Goal: Use online tool/utility

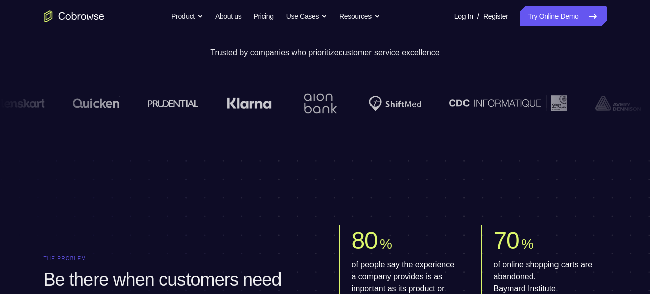
scroll to position [172, 0]
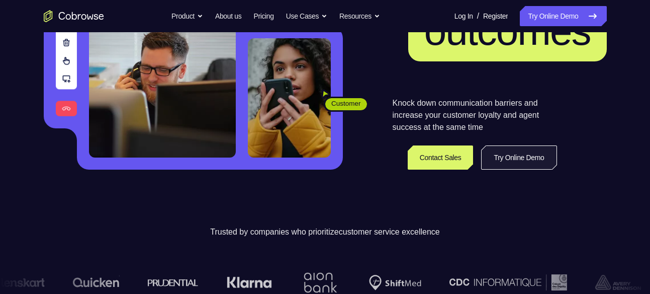
click at [548, 165] on link "Try Online Demo" at bounding box center [518, 157] width 75 height 24
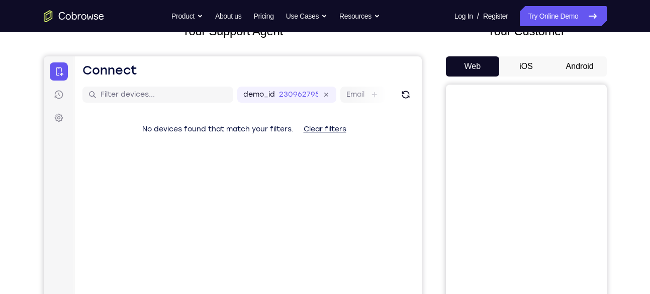
scroll to position [76, 0]
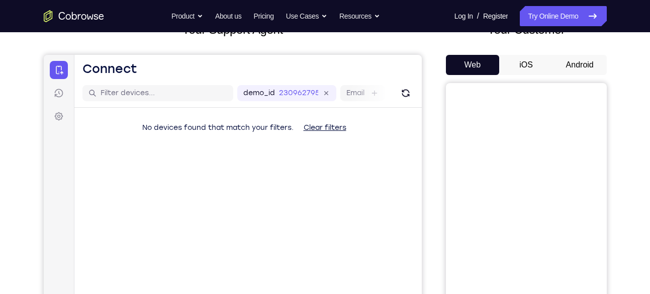
click at [585, 72] on button "Android" at bounding box center [580, 65] width 54 height 20
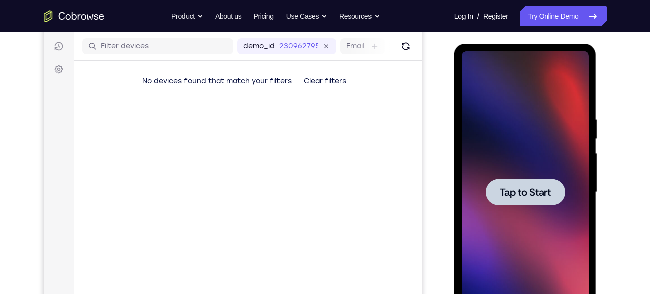
scroll to position [0, 0]
click at [529, 193] on span "Tap to Start" at bounding box center [525, 192] width 51 height 10
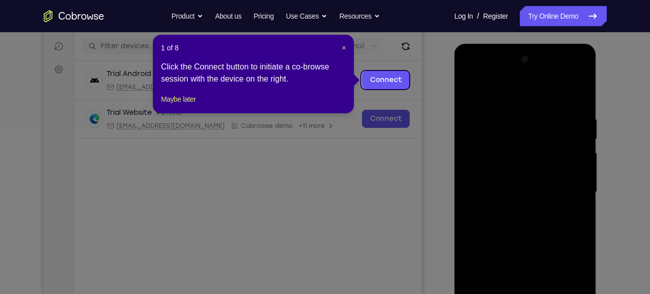
click at [532, 167] on icon at bounding box center [329, 147] width 658 height 294
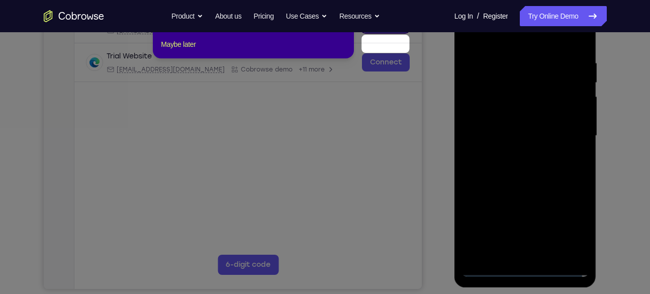
scroll to position [154, 0]
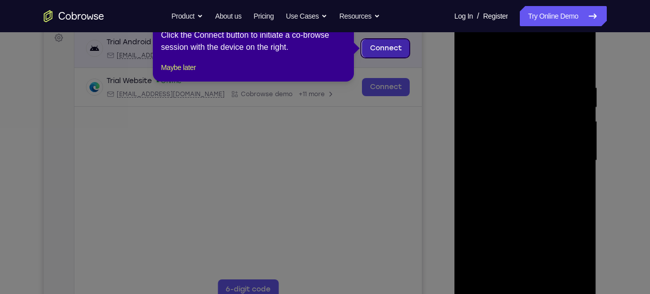
click at [377, 47] on link "Connect" at bounding box center [386, 48] width 48 height 18
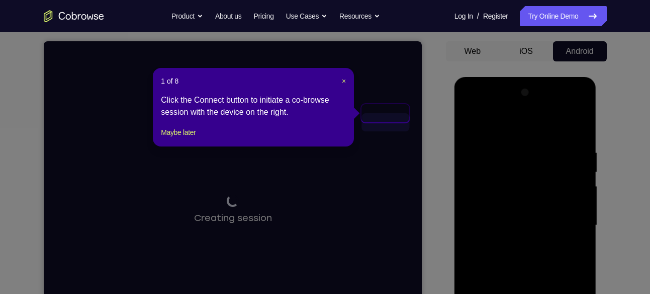
scroll to position [78, 0]
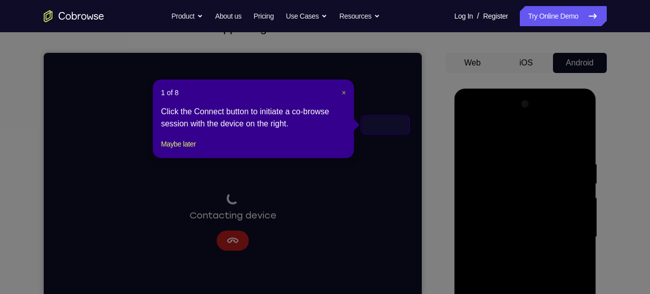
click at [344, 90] on span "×" at bounding box center [344, 93] width 4 height 8
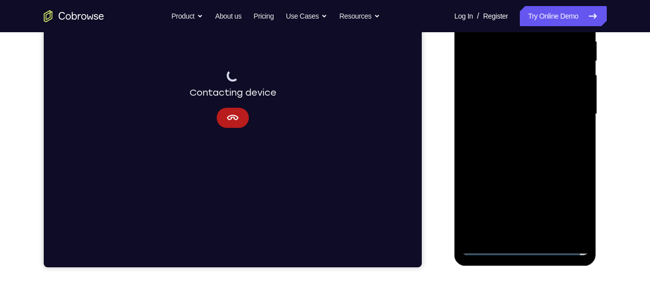
scroll to position [203, 0]
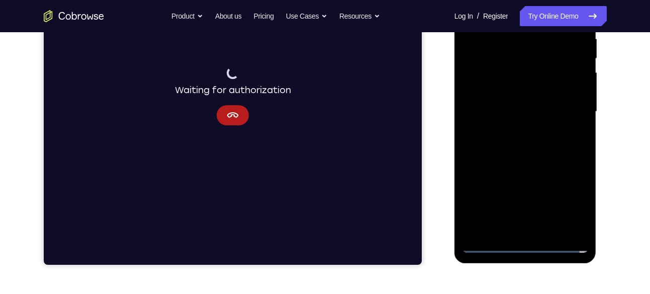
click at [527, 236] on div at bounding box center [525, 112] width 127 height 282
click at [537, 128] on div at bounding box center [525, 112] width 127 height 282
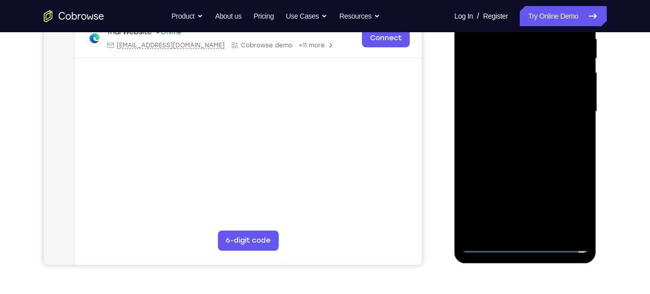
click at [526, 239] on div at bounding box center [525, 112] width 127 height 282
click at [526, 246] on div at bounding box center [525, 112] width 127 height 282
click at [529, 225] on div at bounding box center [525, 112] width 127 height 282
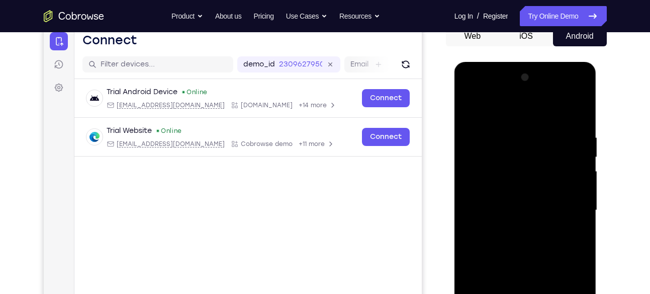
scroll to position [101, 0]
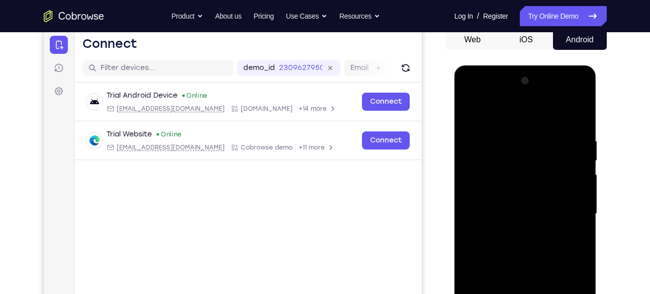
click at [524, 102] on div at bounding box center [525, 214] width 127 height 282
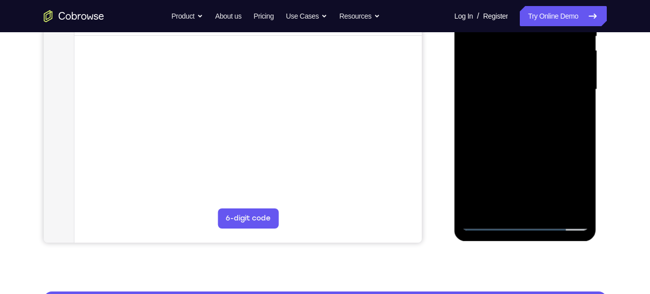
click at [579, 206] on div at bounding box center [525, 90] width 127 height 282
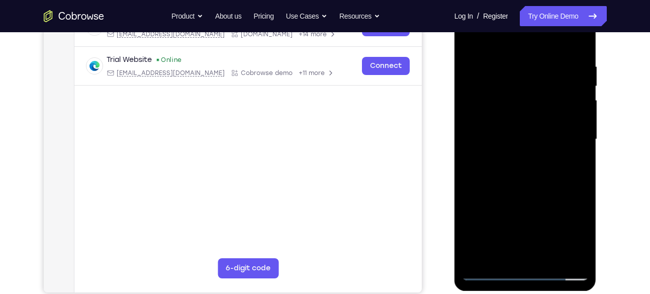
scroll to position [175, 0]
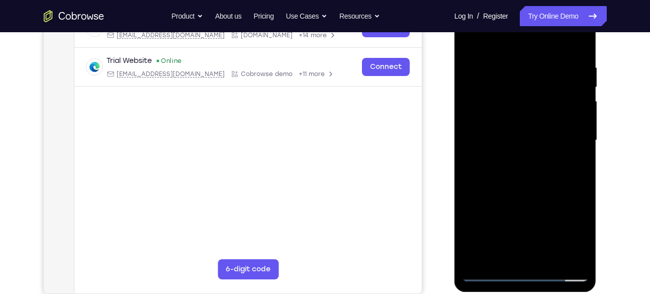
click at [569, 235] on div at bounding box center [525, 140] width 127 height 282
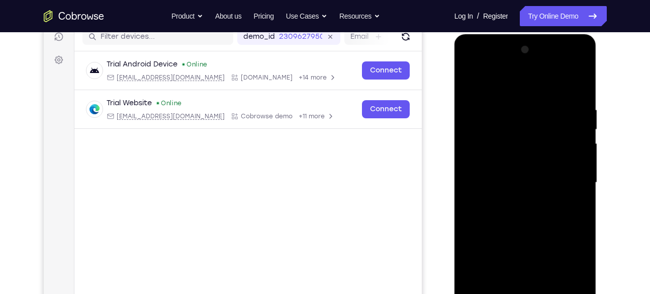
scroll to position [133, 0]
click at [473, 65] on div at bounding box center [525, 182] width 127 height 282
click at [571, 173] on div at bounding box center [525, 182] width 127 height 282
click at [517, 199] on div at bounding box center [525, 182] width 127 height 282
click at [498, 172] on div at bounding box center [525, 182] width 127 height 282
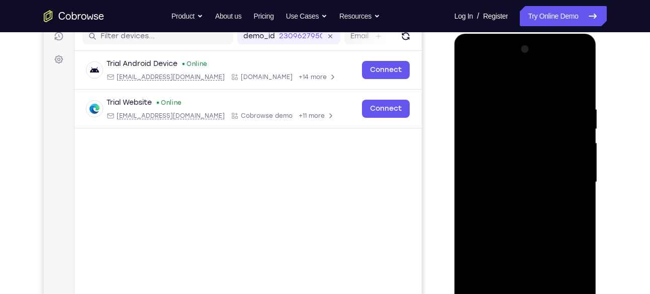
click at [498, 162] on div at bounding box center [525, 182] width 127 height 282
click at [484, 141] on div at bounding box center [525, 182] width 127 height 282
click at [492, 161] on div at bounding box center [525, 182] width 127 height 282
click at [506, 179] on div at bounding box center [525, 182] width 127 height 282
click at [520, 210] on div at bounding box center [525, 182] width 127 height 282
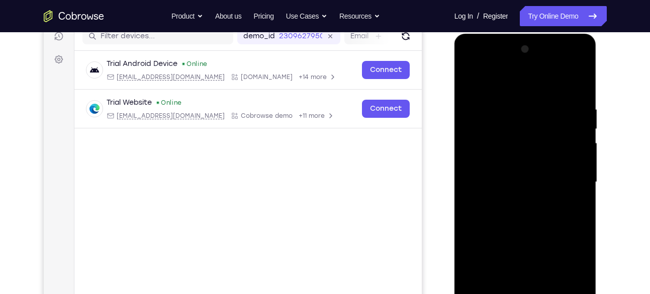
click at [509, 190] on div at bounding box center [525, 182] width 127 height 282
click at [479, 141] on div at bounding box center [525, 182] width 127 height 282
click at [513, 177] on div at bounding box center [525, 182] width 127 height 282
click at [532, 223] on div at bounding box center [525, 182] width 127 height 282
click at [480, 175] on div at bounding box center [525, 182] width 127 height 282
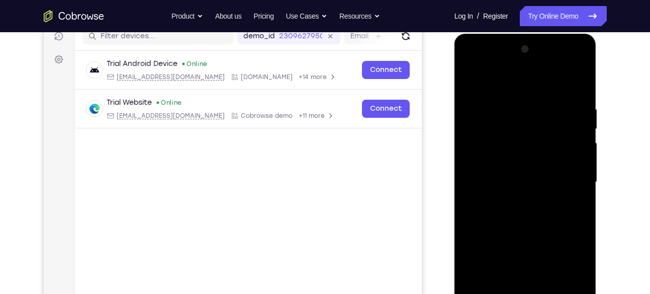
click at [502, 164] on div at bounding box center [525, 182] width 127 height 282
drag, startPoint x: 544, startPoint y: 152, endPoint x: 547, endPoint y: 112, distance: 40.9
click at [547, 112] on div at bounding box center [525, 182] width 127 height 282
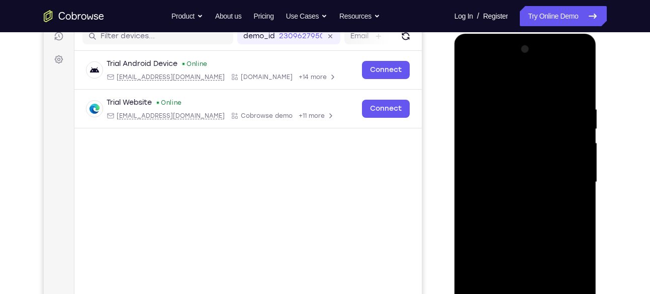
click at [512, 145] on div at bounding box center [525, 182] width 127 height 282
click at [517, 215] on div at bounding box center [525, 182] width 127 height 282
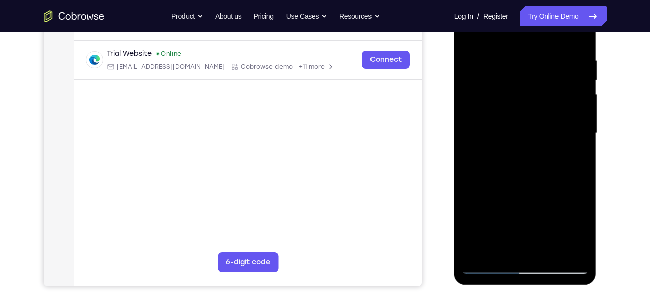
scroll to position [182, 0]
click at [581, 42] on div at bounding box center [525, 133] width 127 height 282
drag, startPoint x: 548, startPoint y: 137, endPoint x: 553, endPoint y: 104, distance: 33.1
click at [553, 104] on div at bounding box center [525, 133] width 127 height 282
click at [580, 144] on div at bounding box center [525, 133] width 127 height 282
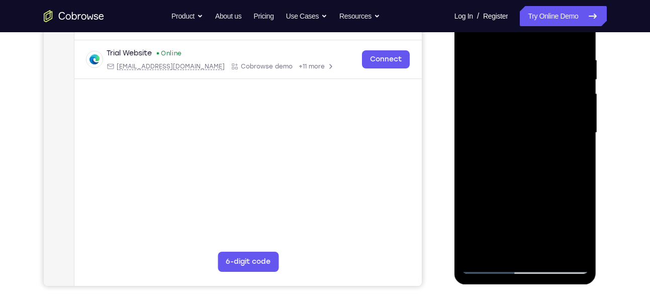
click at [580, 144] on div at bounding box center [525, 133] width 127 height 282
drag, startPoint x: 536, startPoint y: 145, endPoint x: 550, endPoint y: 75, distance: 71.2
click at [550, 75] on div at bounding box center [525, 133] width 127 height 282
click at [578, 101] on div at bounding box center [525, 133] width 127 height 282
drag, startPoint x: 545, startPoint y: 110, endPoint x: 528, endPoint y: 248, distance: 139.8
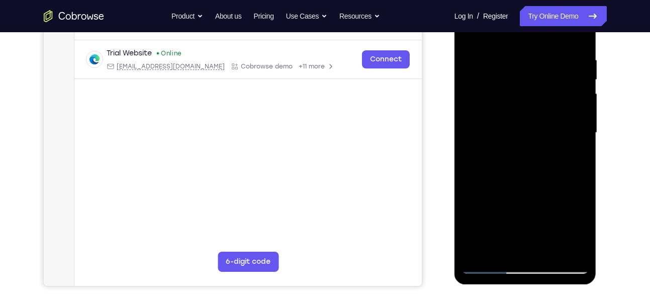
click at [528, 248] on div at bounding box center [525, 133] width 127 height 282
drag, startPoint x: 555, startPoint y: 132, endPoint x: 552, endPoint y: 156, distance: 24.8
click at [552, 156] on div at bounding box center [525, 133] width 127 height 282
click at [579, 117] on div at bounding box center [525, 133] width 127 height 282
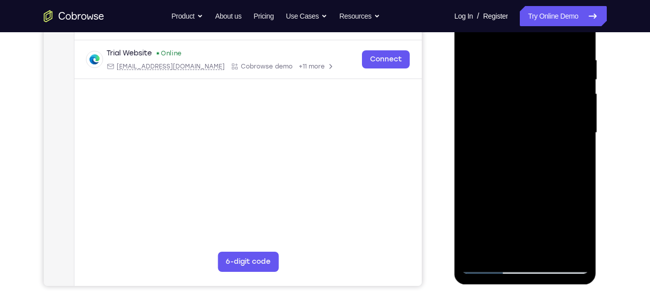
drag, startPoint x: 533, startPoint y: 185, endPoint x: 567, endPoint y: 16, distance: 172.4
click at [567, 16] on div at bounding box center [525, 133] width 127 height 282
drag, startPoint x: 545, startPoint y: 185, endPoint x: 569, endPoint y: 89, distance: 99.7
click at [569, 89] on div at bounding box center [525, 133] width 127 height 282
drag, startPoint x: 540, startPoint y: 187, endPoint x: 545, endPoint y: 81, distance: 105.2
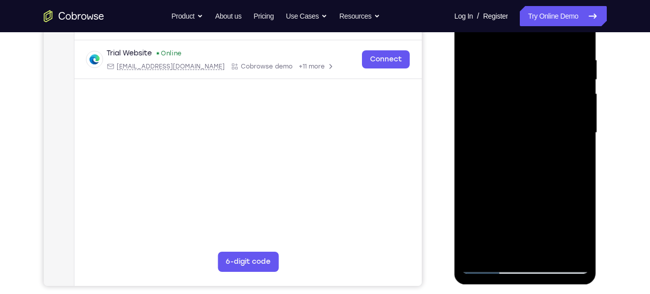
click at [545, 81] on div at bounding box center [525, 133] width 127 height 282
drag, startPoint x: 515, startPoint y: 188, endPoint x: 545, endPoint y: 81, distance: 111.4
click at [545, 81] on div at bounding box center [525, 133] width 127 height 282
drag, startPoint x: 537, startPoint y: 203, endPoint x: 556, endPoint y: 90, distance: 114.4
click at [556, 90] on div at bounding box center [525, 133] width 127 height 282
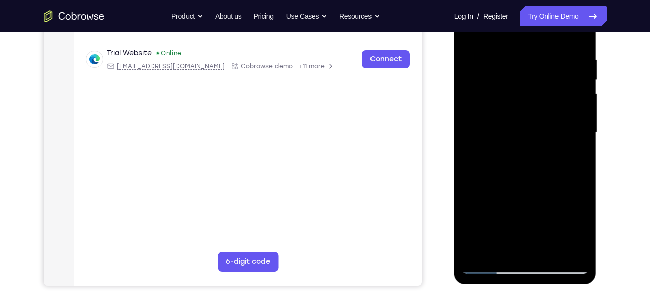
drag, startPoint x: 537, startPoint y: 206, endPoint x: 568, endPoint y: 72, distance: 136.9
click at [568, 72] on div at bounding box center [525, 133] width 127 height 282
drag, startPoint x: 543, startPoint y: 210, endPoint x: 567, endPoint y: 75, distance: 136.5
click at [567, 75] on div at bounding box center [525, 133] width 127 height 282
drag, startPoint x: 537, startPoint y: 211, endPoint x: 552, endPoint y: 56, distance: 156.2
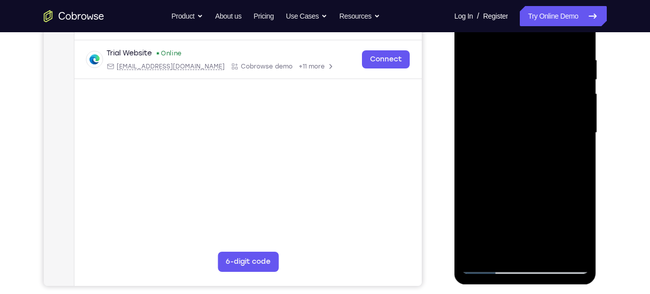
click at [552, 56] on div at bounding box center [525, 133] width 127 height 282
click at [553, 254] on div at bounding box center [525, 133] width 127 height 282
click at [538, 185] on div at bounding box center [525, 133] width 127 height 282
click at [489, 267] on div at bounding box center [525, 133] width 127 height 282
drag, startPoint x: 510, startPoint y: 120, endPoint x: 505, endPoint y: 171, distance: 50.6
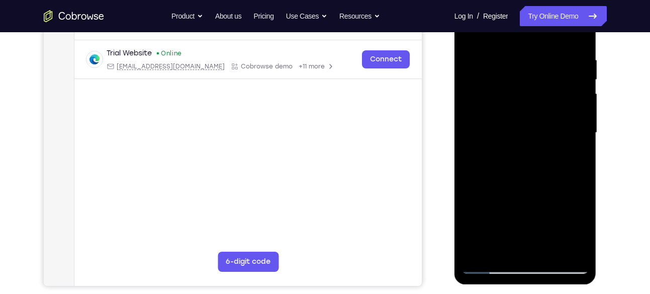
click at [505, 171] on div at bounding box center [525, 133] width 127 height 282
click at [514, 60] on div at bounding box center [525, 133] width 127 height 282
click at [570, 109] on div at bounding box center [525, 133] width 127 height 282
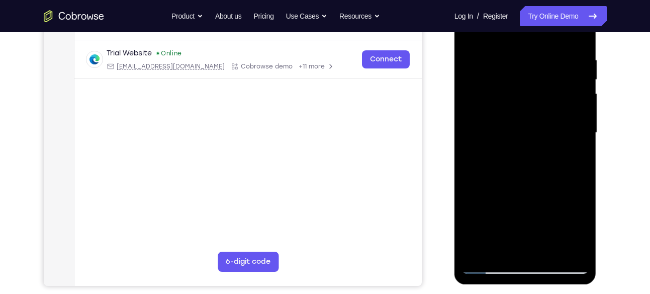
click at [570, 109] on div at bounding box center [525, 133] width 127 height 282
drag, startPoint x: 570, startPoint y: 109, endPoint x: 572, endPoint y: 117, distance: 8.3
click at [572, 117] on div at bounding box center [525, 133] width 127 height 282
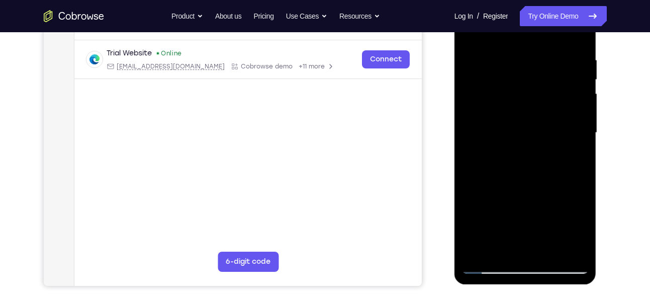
click at [572, 117] on div at bounding box center [525, 133] width 127 height 282
drag, startPoint x: 572, startPoint y: 117, endPoint x: 497, endPoint y: 122, distance: 75.1
click at [497, 122] on div at bounding box center [525, 133] width 127 height 282
drag, startPoint x: 574, startPoint y: 104, endPoint x: 502, endPoint y: 109, distance: 72.6
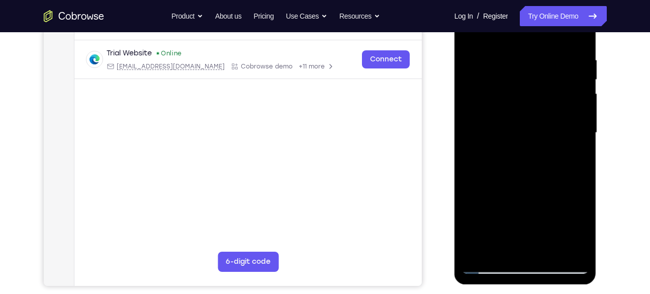
click at [502, 109] on div at bounding box center [525, 133] width 127 height 282
drag, startPoint x: 568, startPoint y: 128, endPoint x: 507, endPoint y: 116, distance: 62.0
click at [507, 116] on div at bounding box center [525, 133] width 127 height 282
drag, startPoint x: 560, startPoint y: 119, endPoint x: 457, endPoint y: 126, distance: 103.4
click at [457, 126] on div at bounding box center [526, 134] width 142 height 300
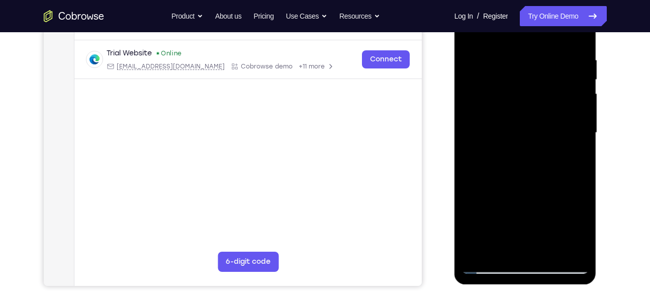
drag, startPoint x: 570, startPoint y: 124, endPoint x: 484, endPoint y: 138, distance: 86.7
click at [484, 138] on div at bounding box center [525, 133] width 127 height 282
drag, startPoint x: 578, startPoint y: 144, endPoint x: 496, endPoint y: 144, distance: 82.0
click at [496, 144] on div at bounding box center [525, 133] width 127 height 282
drag, startPoint x: 565, startPoint y: 148, endPoint x: 497, endPoint y: 158, distance: 68.1
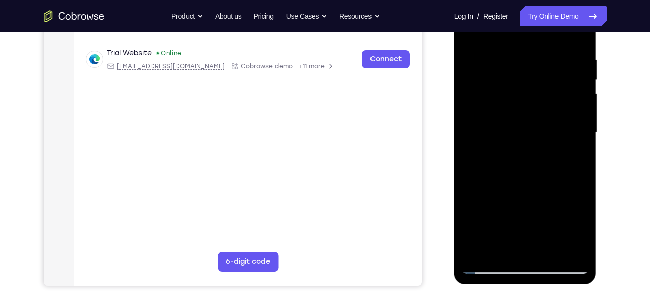
click at [497, 158] on div at bounding box center [525, 133] width 127 height 282
drag, startPoint x: 572, startPoint y: 135, endPoint x: 491, endPoint y: 144, distance: 81.5
click at [491, 144] on div at bounding box center [525, 133] width 127 height 282
drag, startPoint x: 581, startPoint y: 136, endPoint x: 494, endPoint y: 146, distance: 88.0
click at [494, 146] on div at bounding box center [525, 133] width 127 height 282
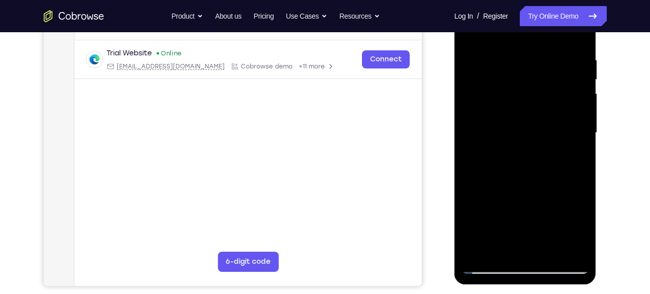
click at [568, 144] on div at bounding box center [525, 133] width 127 height 282
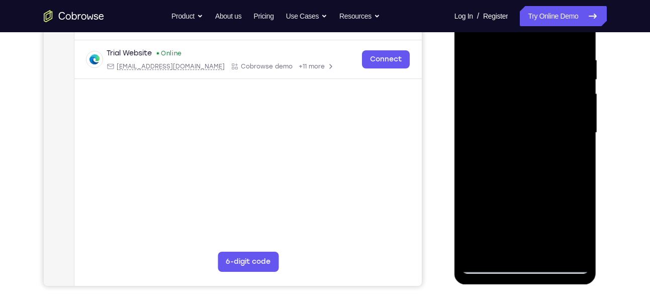
click at [568, 144] on div at bounding box center [525, 133] width 127 height 282
click at [579, 38] on div at bounding box center [525, 133] width 127 height 282
